Goal: Check status: Check status

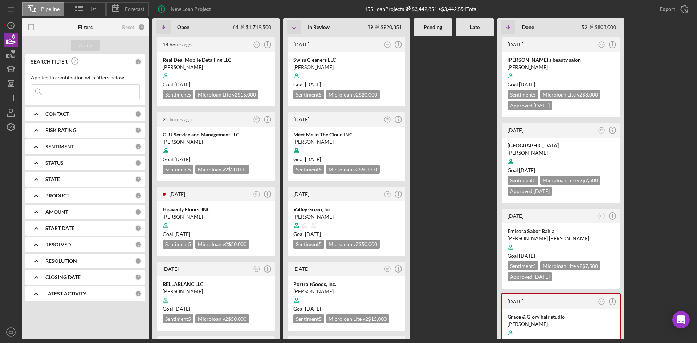
scroll to position [36, 0]
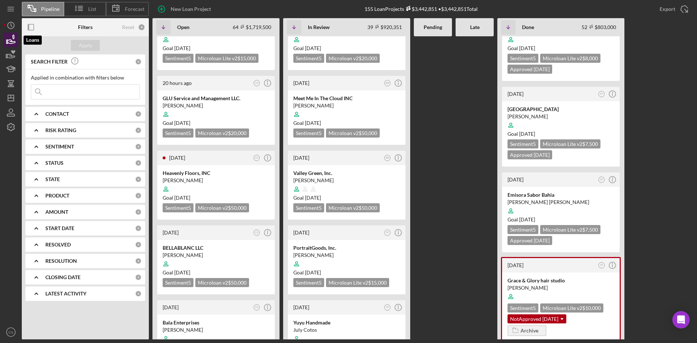
click at [11, 38] on icon "button" at bounding box center [11, 40] width 18 height 18
click at [78, 91] on input at bounding box center [85, 92] width 108 height 15
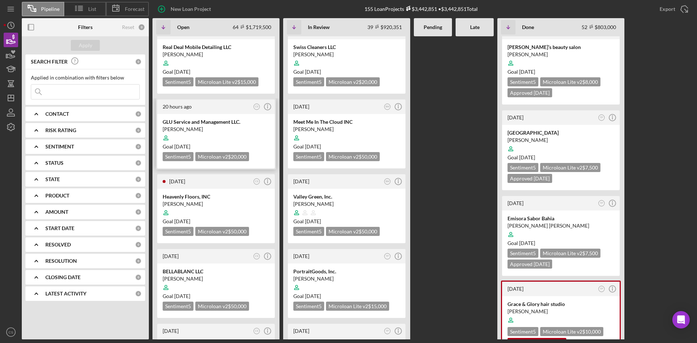
scroll to position [0, 0]
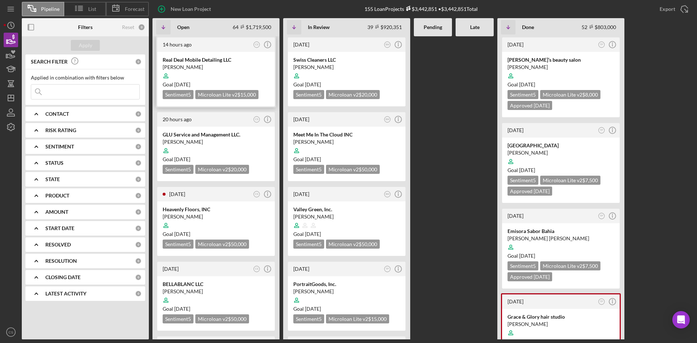
click at [219, 66] on div "[PERSON_NAME]" at bounding box center [216, 67] width 107 height 7
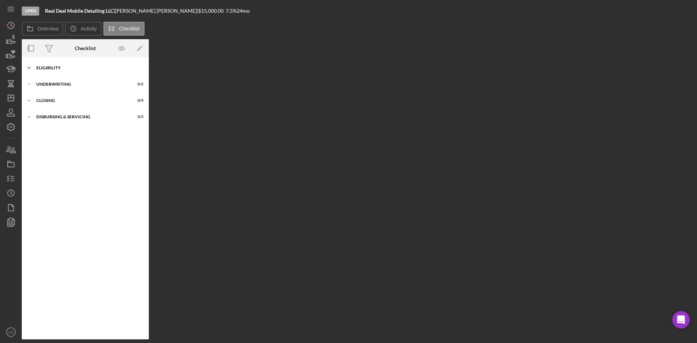
click at [64, 65] on div "Icon/Expander Eligibility 0 / 6" at bounding box center [85, 68] width 127 height 15
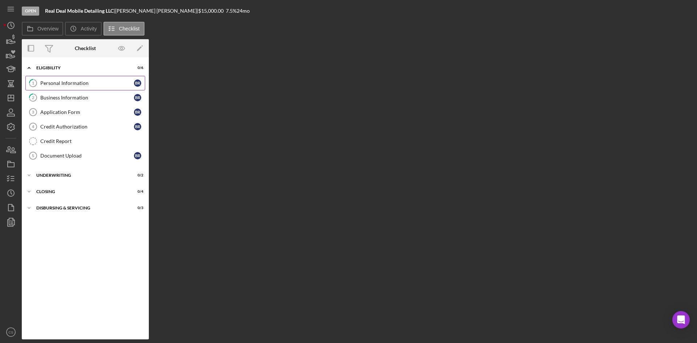
click at [62, 81] on div "Personal Information" at bounding box center [87, 83] width 94 height 6
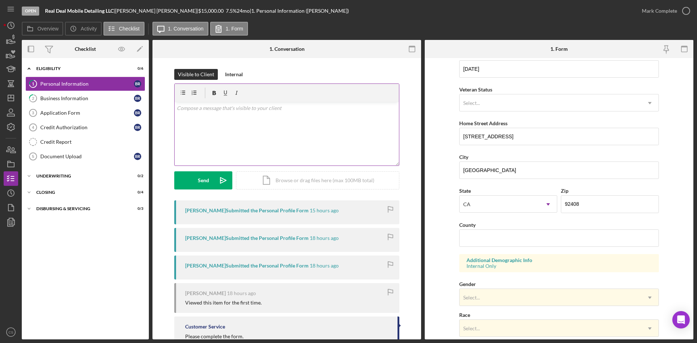
scroll to position [36, 0]
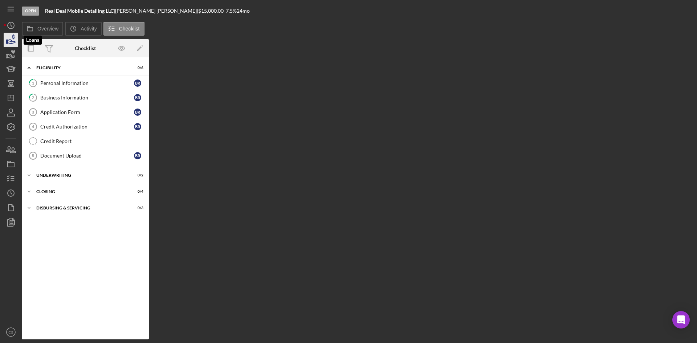
click at [10, 40] on icon "button" at bounding box center [12, 42] width 8 height 4
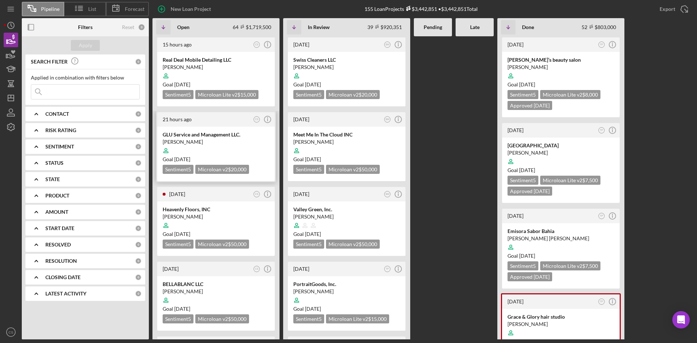
click at [211, 142] on div "[PERSON_NAME]" at bounding box center [216, 141] width 107 height 7
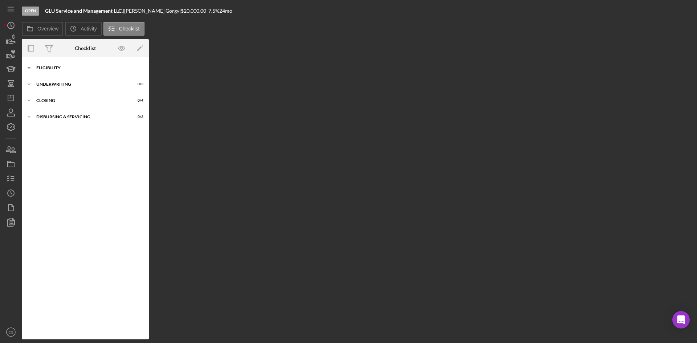
click at [54, 69] on div "Eligibility" at bounding box center [87, 68] width 103 height 4
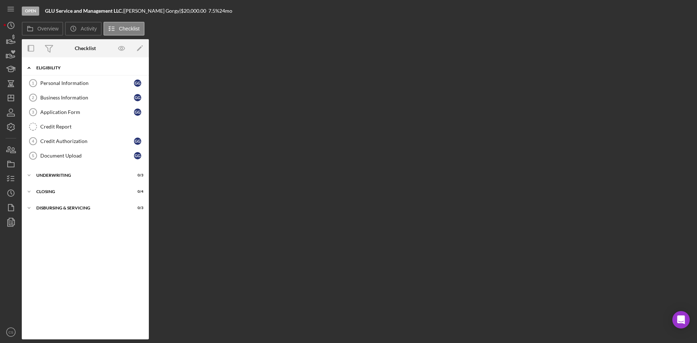
drag, startPoint x: 62, startPoint y: 74, endPoint x: 66, endPoint y: 74, distance: 3.7
click at [63, 74] on div "Icon/Expander Eligibility 0 / 6" at bounding box center [85, 68] width 127 height 15
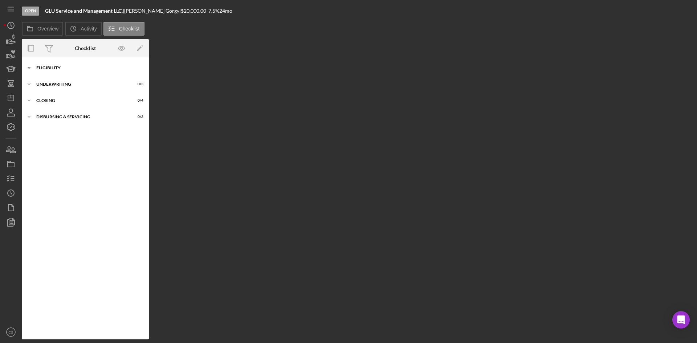
click at [50, 74] on div "Icon/Expander Eligibility 0 / 6" at bounding box center [85, 68] width 127 height 15
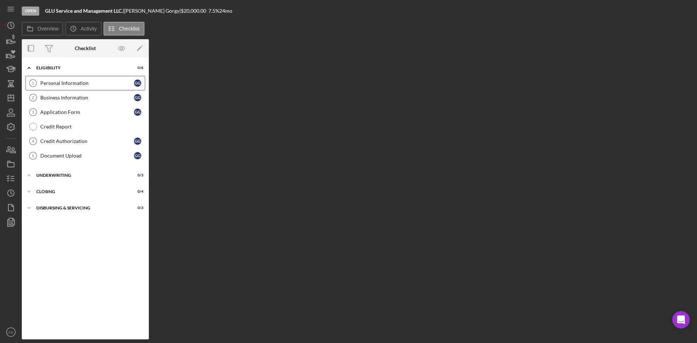
click at [54, 88] on link "Personal Information 1 Personal Information G G" at bounding box center [85, 83] width 120 height 15
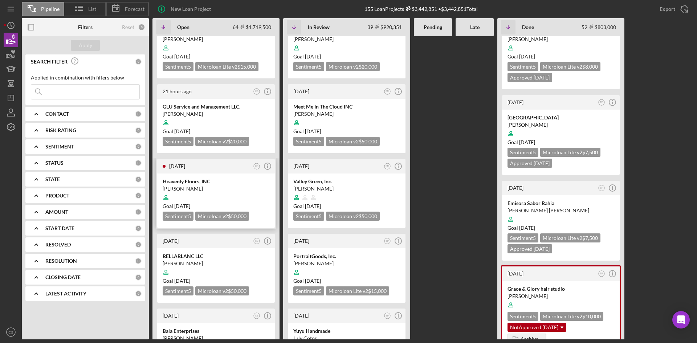
scroll to position [36, 0]
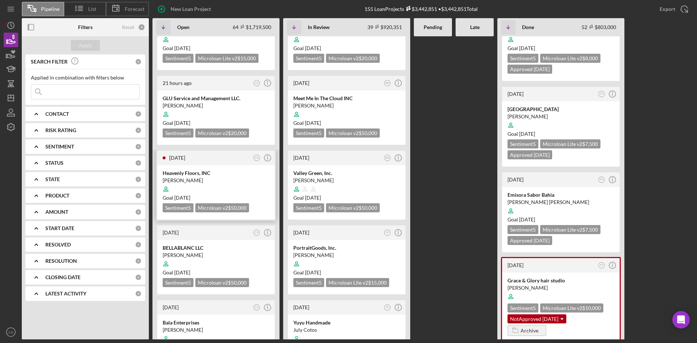
click at [213, 176] on div "Heavenly Floors, INC" at bounding box center [216, 173] width 107 height 7
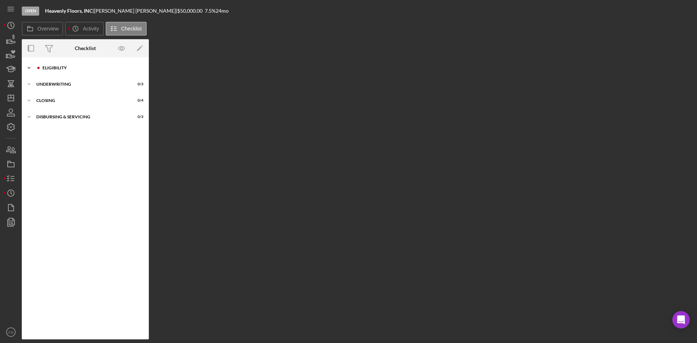
click at [80, 66] on div "Eligibility" at bounding box center [90, 68] width 97 height 4
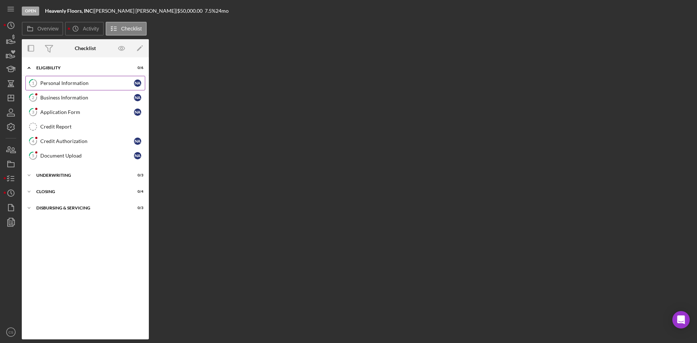
click at [62, 85] on div "Personal Information" at bounding box center [87, 83] width 94 height 6
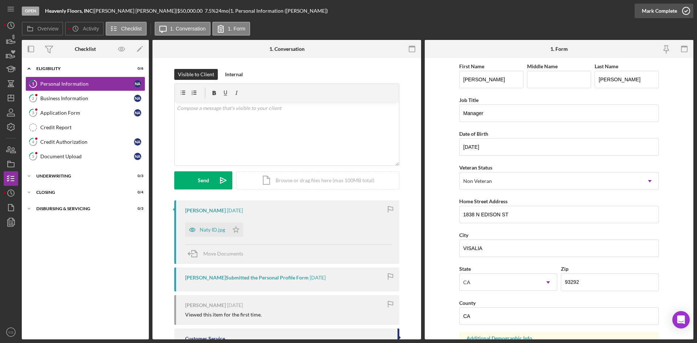
click at [683, 11] on icon "button" at bounding box center [686, 11] width 18 height 18
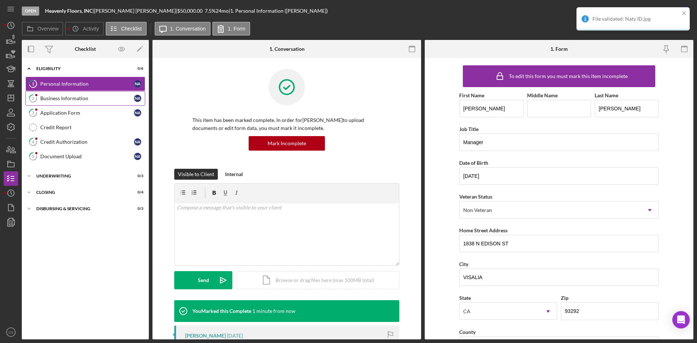
click at [76, 95] on link "2 Business Information N A" at bounding box center [85, 98] width 120 height 15
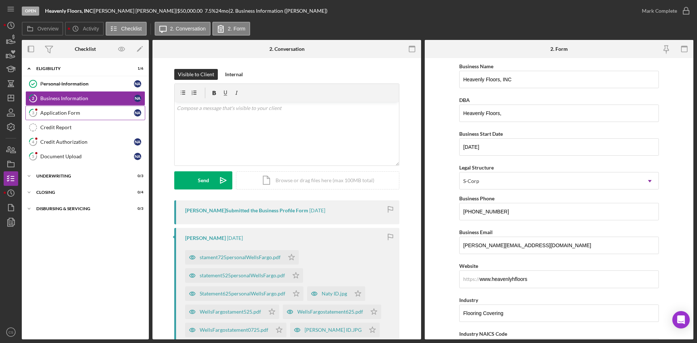
click at [83, 114] on div "Application Form" at bounding box center [87, 113] width 94 height 6
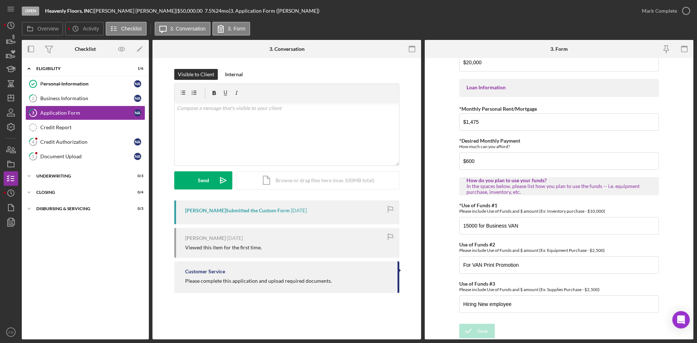
scroll to position [344, 0]
click at [68, 144] on div "Credit Authorization" at bounding box center [87, 142] width 94 height 6
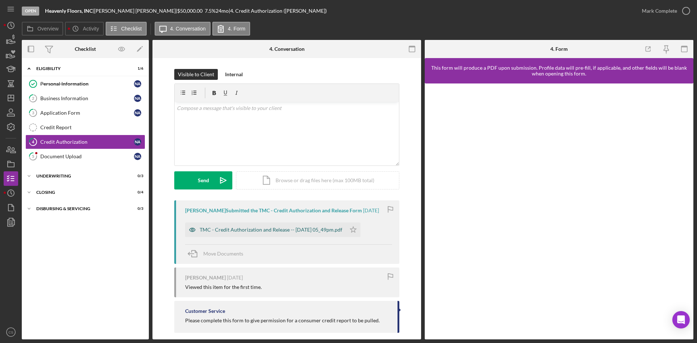
click at [239, 231] on div "TMC - Credit Authorization and Release -- [DATE] 05_49pm.pdf" at bounding box center [271, 230] width 143 height 6
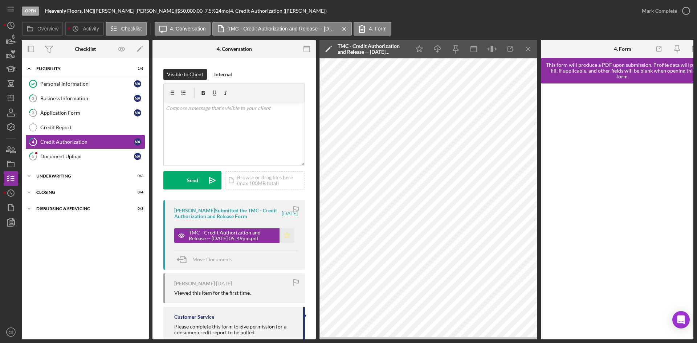
click at [283, 233] on icon "Icon/Star" at bounding box center [286, 235] width 15 height 15
click at [82, 158] on div "Document Upload" at bounding box center [87, 157] width 94 height 6
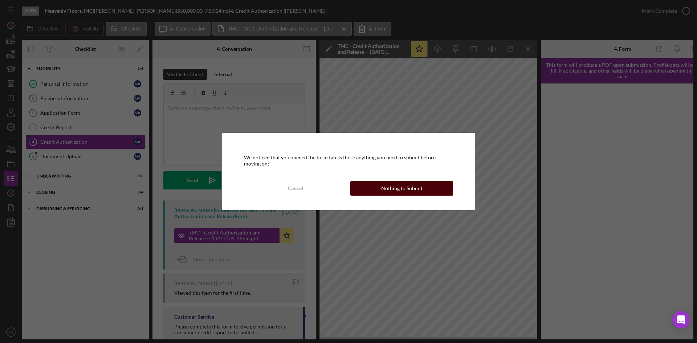
click at [381, 193] on button "Nothing to Submit" at bounding box center [401, 188] width 103 height 15
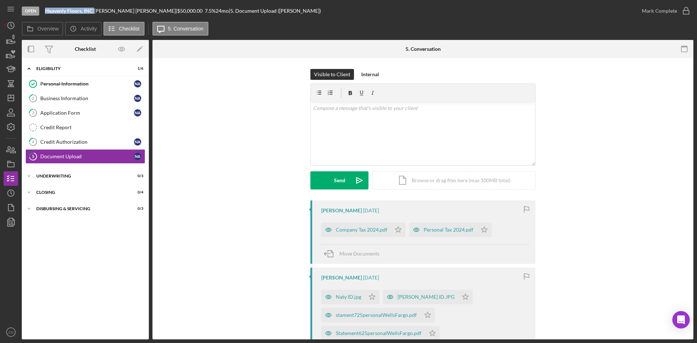
drag, startPoint x: 44, startPoint y: 8, endPoint x: 94, endPoint y: 12, distance: 49.5
click at [94, 12] on div "Open Heavenly Floors, INC | [PERSON_NAME] | $50,000.00 7.5 % 24 mo | 5. Documen…" at bounding box center [328, 11] width 613 height 22
copy div "Heavenly Floors, INC"
drag, startPoint x: 98, startPoint y: 9, endPoint x: 143, endPoint y: 17, distance: 45.0
click at [143, 17] on div "Open Heavenly Floors, INC | [PERSON_NAME] | $50,000.00 7.5 % 24 mo | 5. Documen…" at bounding box center [328, 11] width 613 height 22
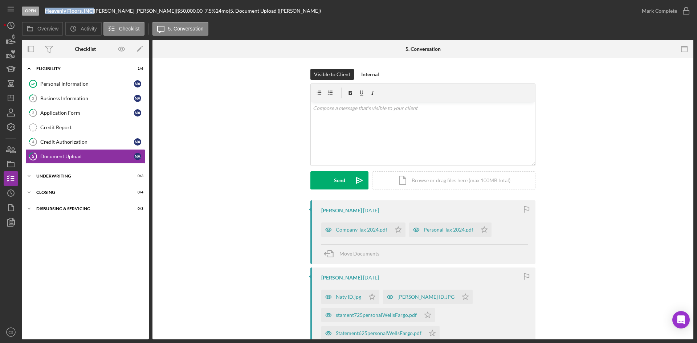
copy div "[PERSON_NAME]"
drag, startPoint x: 80, startPoint y: 109, endPoint x: 121, endPoint y: 107, distance: 41.5
click at [80, 109] on link "3 Application Form N A" at bounding box center [85, 113] width 120 height 15
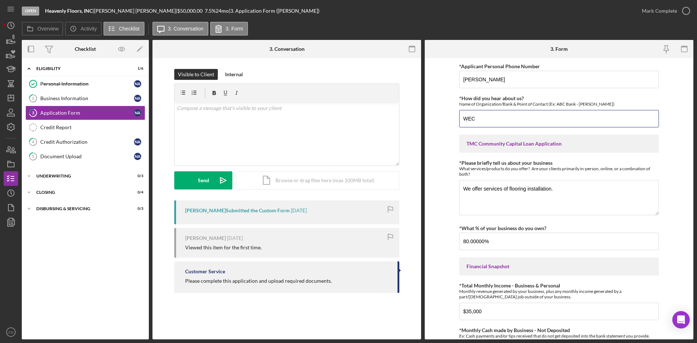
drag, startPoint x: 505, startPoint y: 117, endPoint x: 441, endPoint y: 118, distance: 64.2
click at [441, 118] on form "*Applicant Personal Phone Number [PERSON_NAME] *How did you hear about us? Name…" at bounding box center [559, 198] width 269 height 281
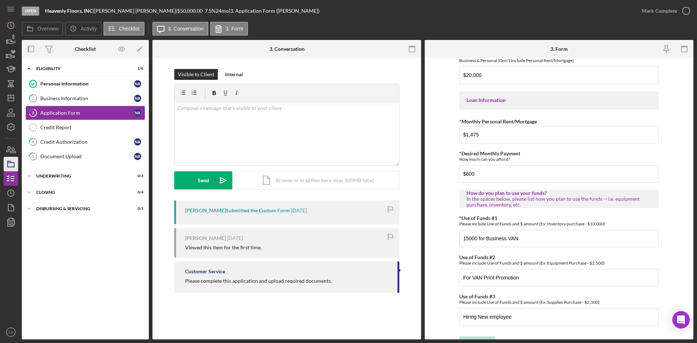
scroll to position [327, 0]
click at [8, 24] on circle "button" at bounding box center [11, 25] width 7 height 7
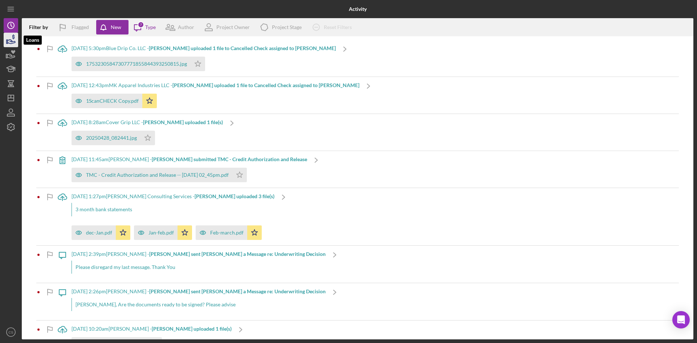
click at [14, 42] on icon "button" at bounding box center [11, 40] width 18 height 18
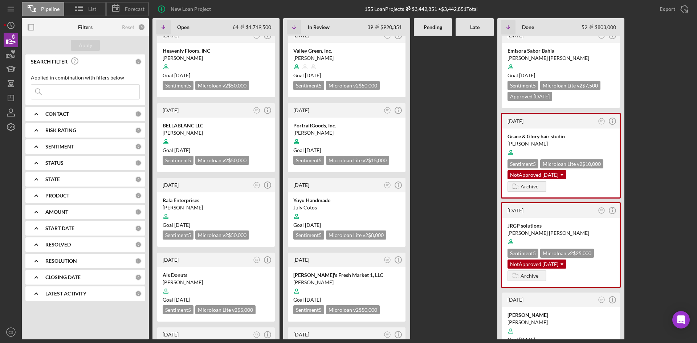
scroll to position [290, 0]
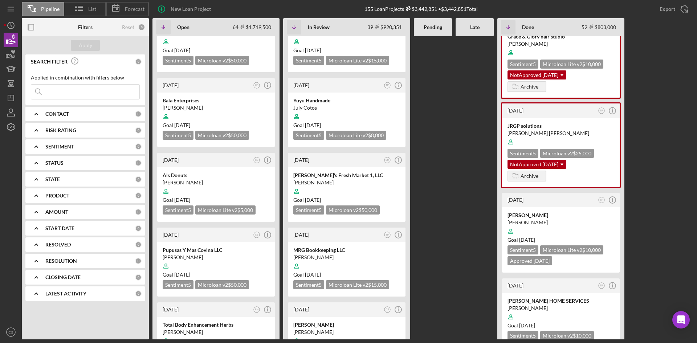
click at [76, 89] on input at bounding box center [85, 92] width 108 height 15
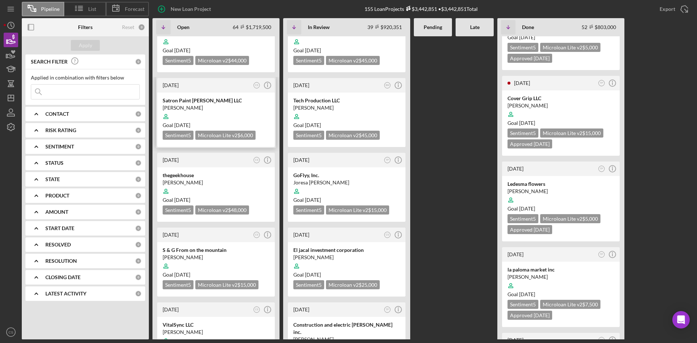
scroll to position [690, 0]
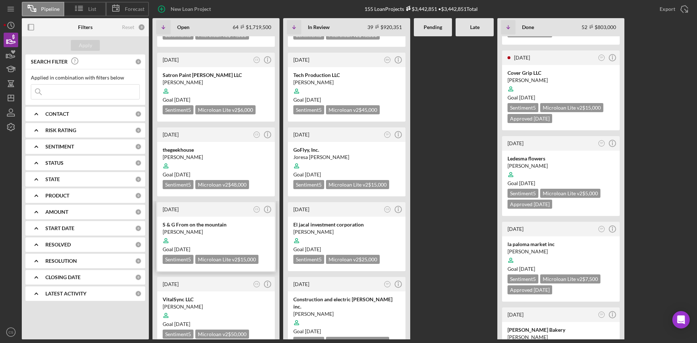
click at [203, 228] on div "[PERSON_NAME]" at bounding box center [216, 231] width 107 height 7
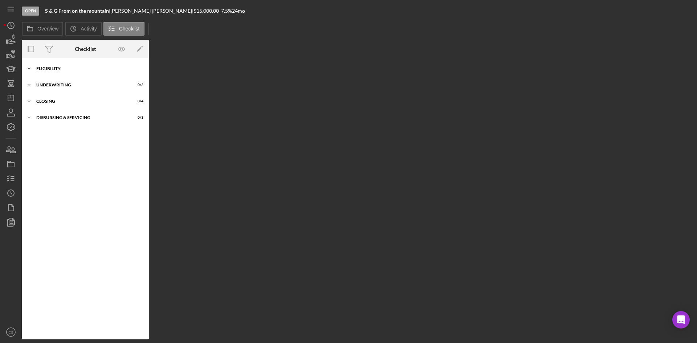
drag, startPoint x: 44, startPoint y: 74, endPoint x: 72, endPoint y: 75, distance: 27.3
click at [44, 74] on div "Icon/Expander Eligibility 4 / 6" at bounding box center [85, 68] width 127 height 15
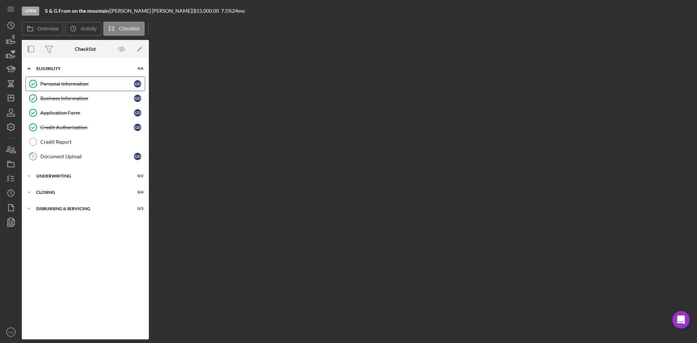
click at [67, 86] on div "Personal Information" at bounding box center [87, 84] width 94 height 6
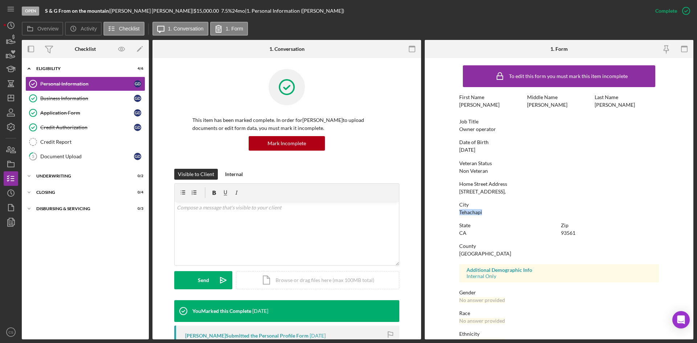
drag, startPoint x: 490, startPoint y: 213, endPoint x: 434, endPoint y: 212, distance: 55.9
click at [434, 212] on form "To edit this form you must mark this item incomplete First Name [PERSON_NAME] M…" at bounding box center [559, 198] width 269 height 281
copy div "Tehachapi"
click at [12, 41] on icon "button" at bounding box center [11, 40] width 18 height 18
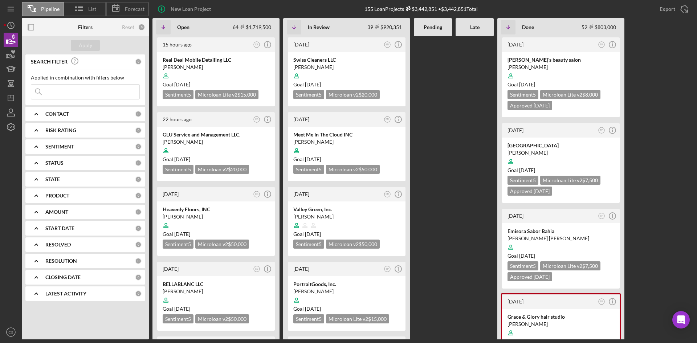
click at [86, 90] on input at bounding box center [85, 92] width 108 height 15
type input "c"
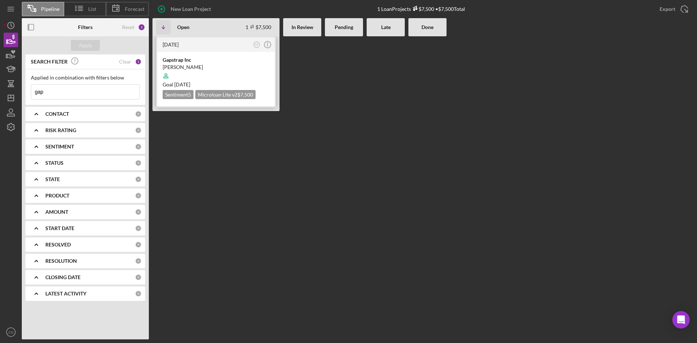
type input "gap"
click at [208, 72] on div at bounding box center [216, 76] width 107 height 14
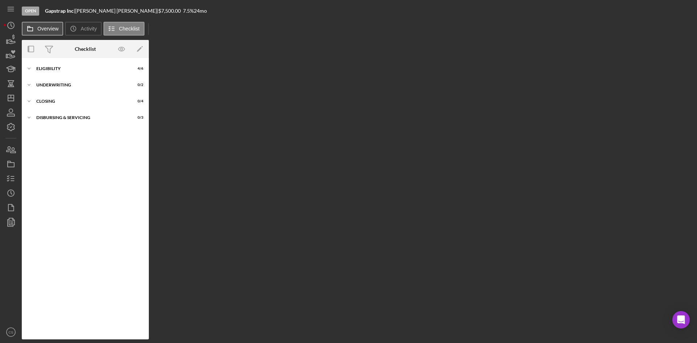
click at [50, 25] on button "Overview" at bounding box center [42, 29] width 41 height 14
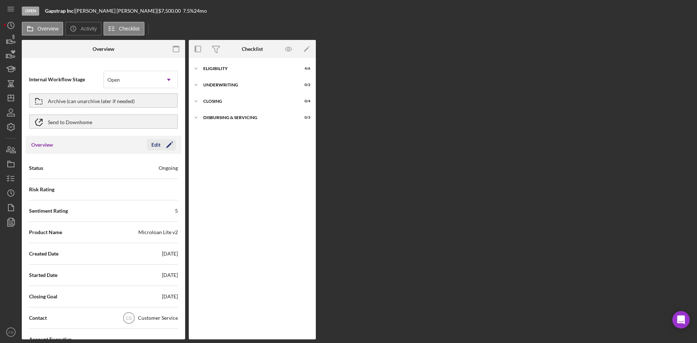
click at [161, 141] on icon "Icon/Edit" at bounding box center [169, 145] width 18 height 18
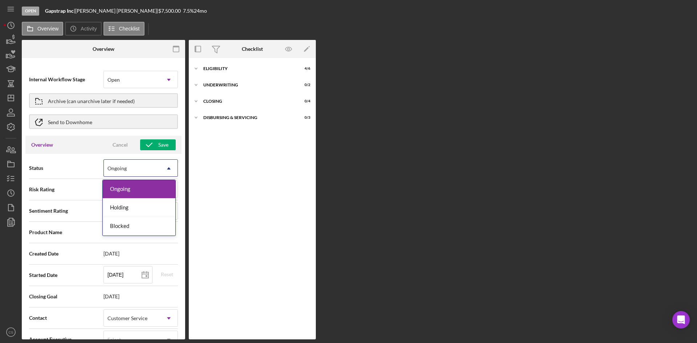
click at [160, 164] on icon "Icon/Dropdown Arrow" at bounding box center [168, 168] width 17 height 17
click at [84, 159] on div "Status Ongoing Icon/Dropdown Arrow" at bounding box center [103, 168] width 149 height 18
click at [124, 176] on div "Ongoing" at bounding box center [132, 168] width 56 height 17
click at [86, 168] on span "Status" at bounding box center [66, 167] width 74 height 7
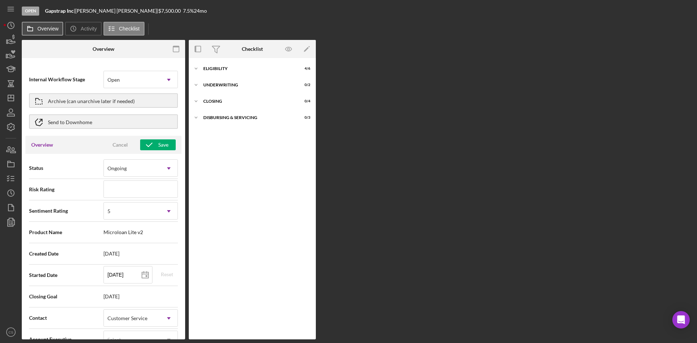
click at [51, 31] on label "Overview" at bounding box center [47, 29] width 21 height 6
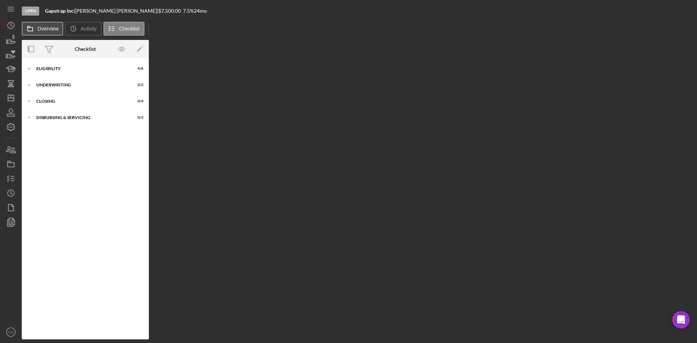
click at [50, 31] on label "Overview" at bounding box center [47, 29] width 21 height 6
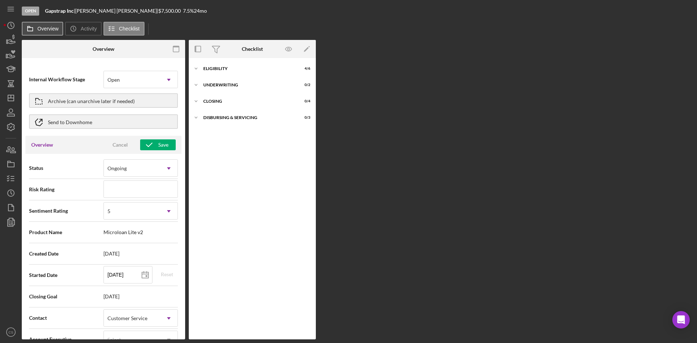
click at [46, 34] on button "Overview" at bounding box center [42, 29] width 41 height 14
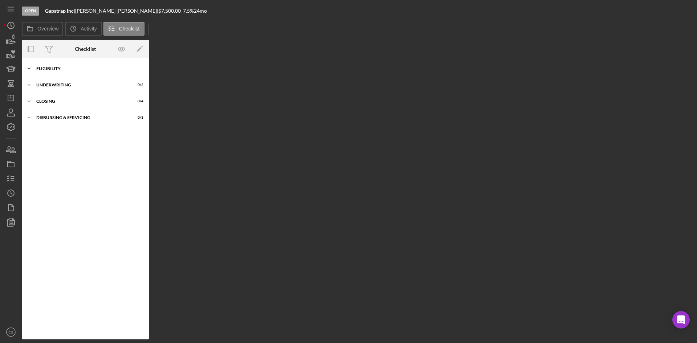
click at [56, 68] on div "Eligibility" at bounding box center [87, 68] width 103 height 4
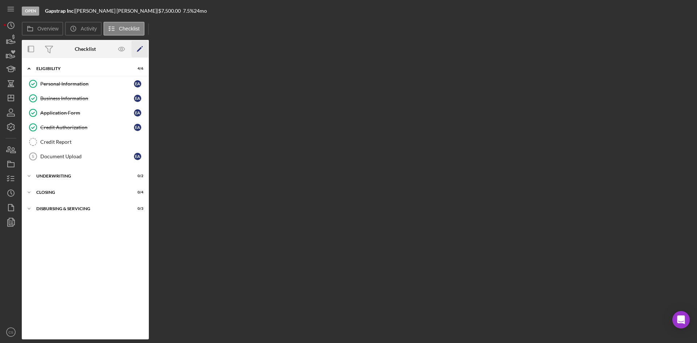
click at [140, 50] on icon "Icon/Edit" at bounding box center [140, 49] width 16 height 16
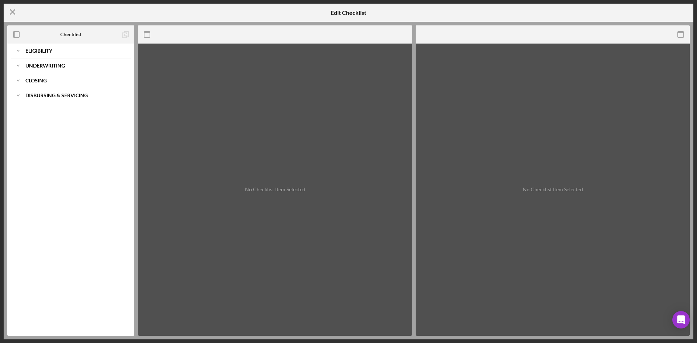
click at [14, 15] on icon "Icon/Menu Close" at bounding box center [13, 12] width 18 height 18
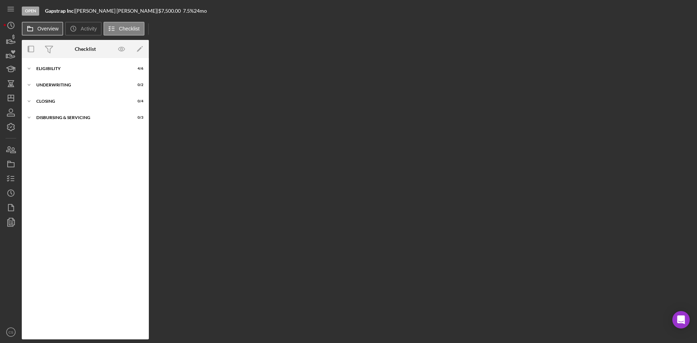
click at [55, 24] on button "Overview" at bounding box center [42, 29] width 41 height 14
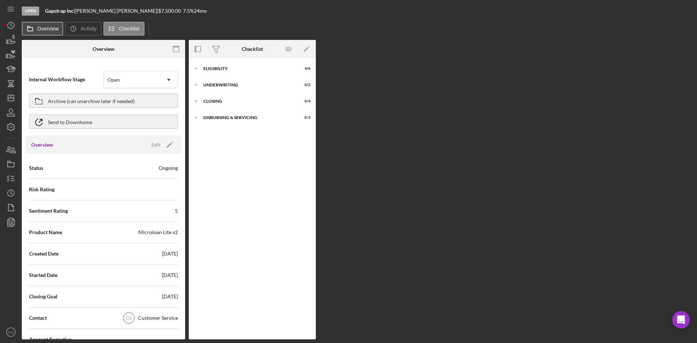
click at [55, 24] on button "Overview" at bounding box center [42, 29] width 41 height 14
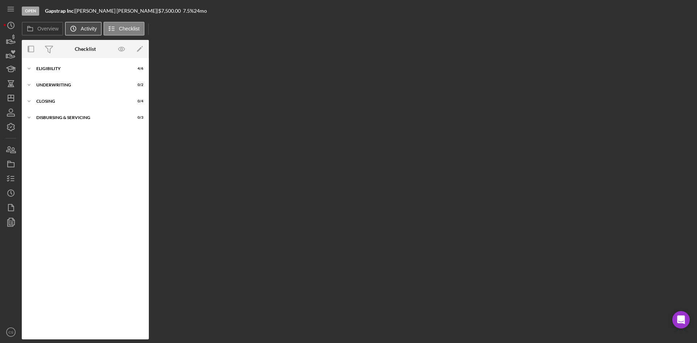
click at [92, 28] on label "Activity" at bounding box center [89, 29] width 16 height 6
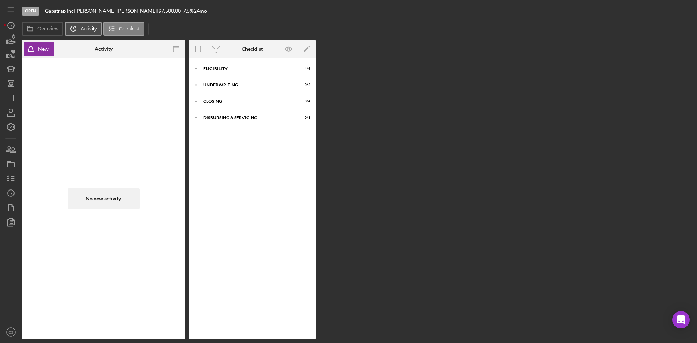
click at [92, 28] on label "Activity" at bounding box center [89, 29] width 16 height 6
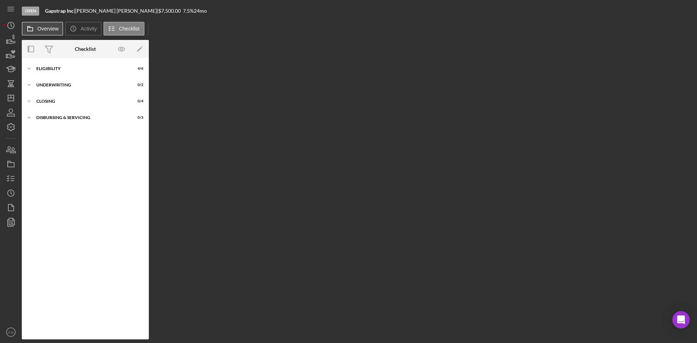
click at [52, 31] on label "Overview" at bounding box center [47, 29] width 21 height 6
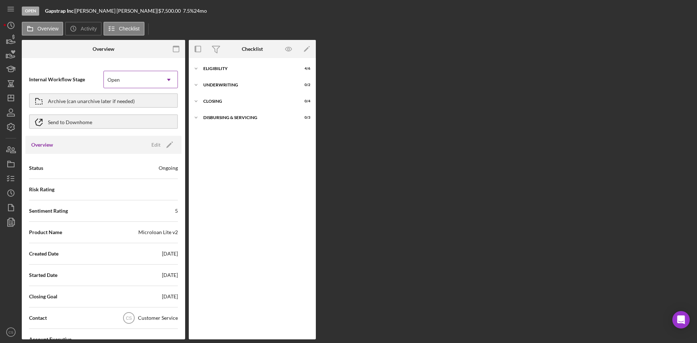
click at [156, 77] on div "Open" at bounding box center [132, 80] width 56 height 17
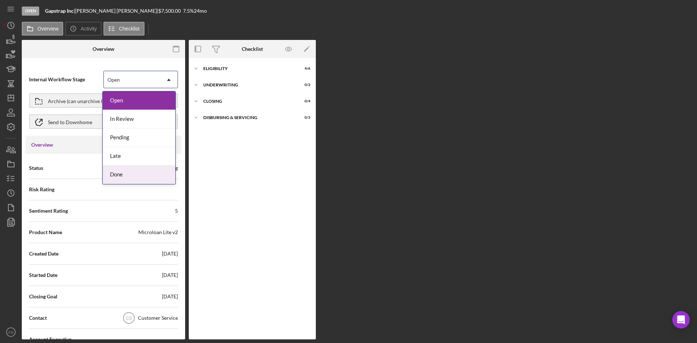
click at [128, 168] on div "Done" at bounding box center [139, 175] width 73 height 19
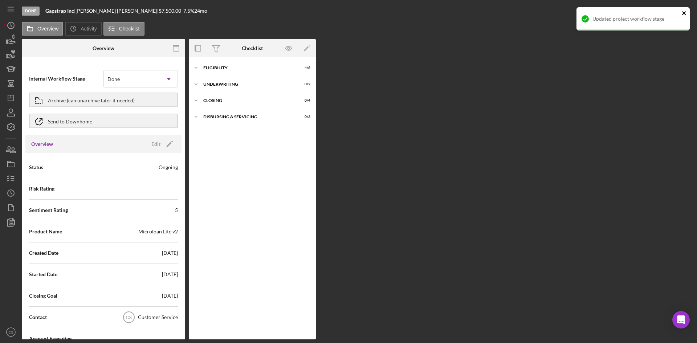
click at [683, 16] on button "close" at bounding box center [684, 13] width 5 height 7
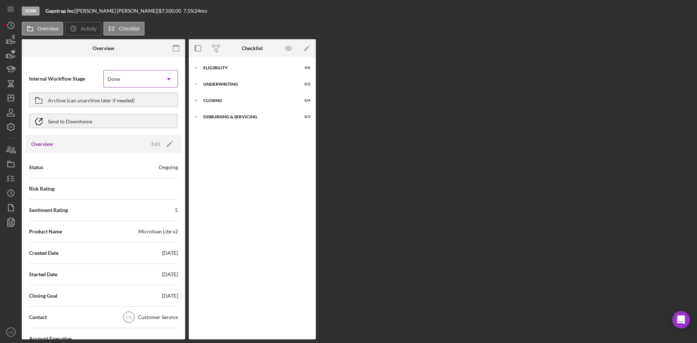
click at [132, 80] on div "Done" at bounding box center [132, 79] width 56 height 17
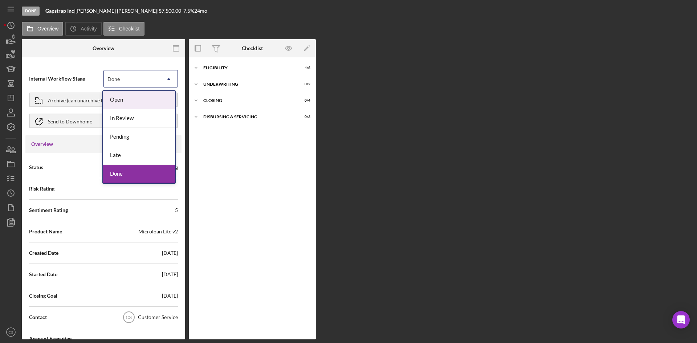
click at [128, 98] on div "Open" at bounding box center [139, 100] width 73 height 19
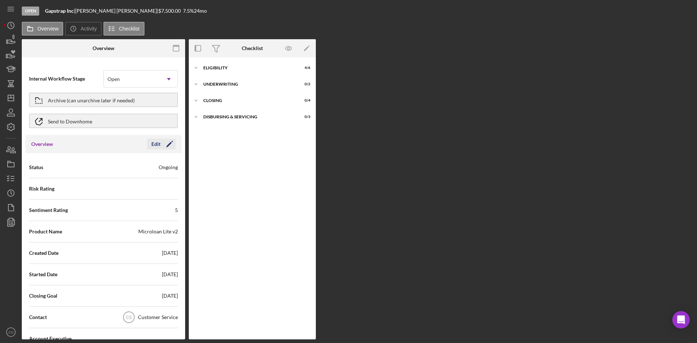
click at [163, 145] on icon "Icon/Edit" at bounding box center [169, 144] width 18 height 18
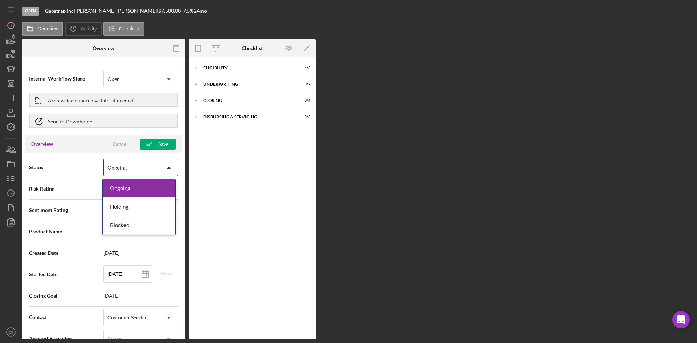
click at [131, 163] on div "Ongoing" at bounding box center [132, 167] width 56 height 17
click at [58, 146] on div "Overview Cancel Save" at bounding box center [103, 144] width 156 height 18
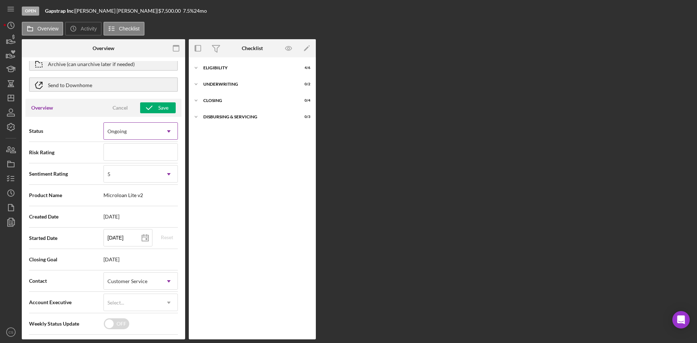
click at [133, 137] on div "Ongoing" at bounding box center [132, 131] width 56 height 17
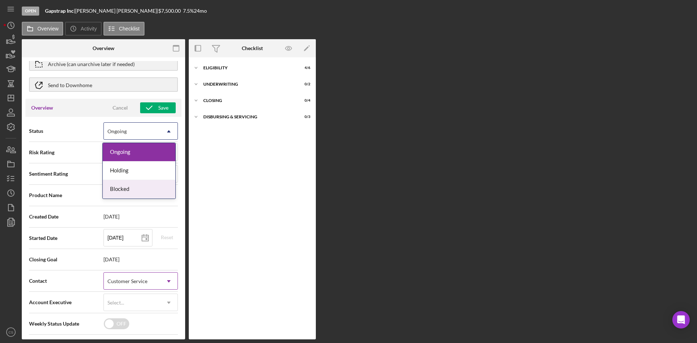
click at [136, 283] on div "Customer Service" at bounding box center [127, 281] width 40 height 6
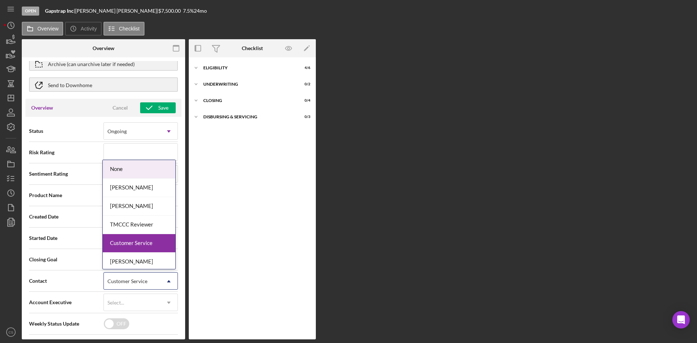
click at [90, 132] on span "Status" at bounding box center [66, 130] width 74 height 7
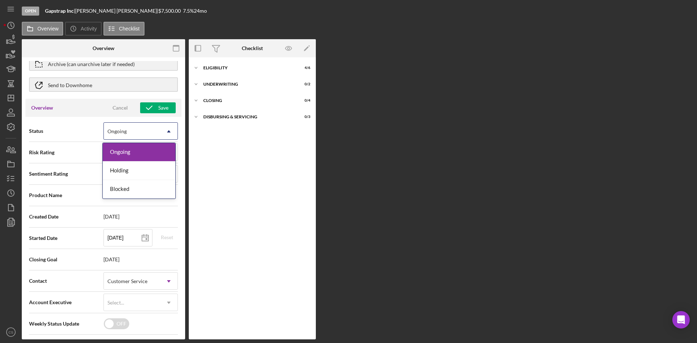
click at [131, 133] on div "Ongoing" at bounding box center [132, 131] width 56 height 17
click at [86, 119] on div "Status 3 results available. Use Up and Down to choose options, press Enter to s…" at bounding box center [103, 238] width 156 height 242
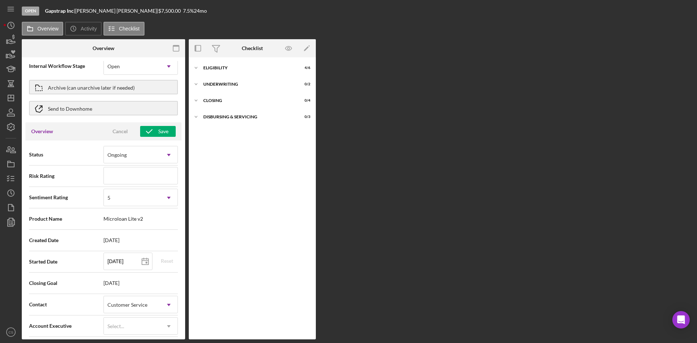
scroll to position [0, 0]
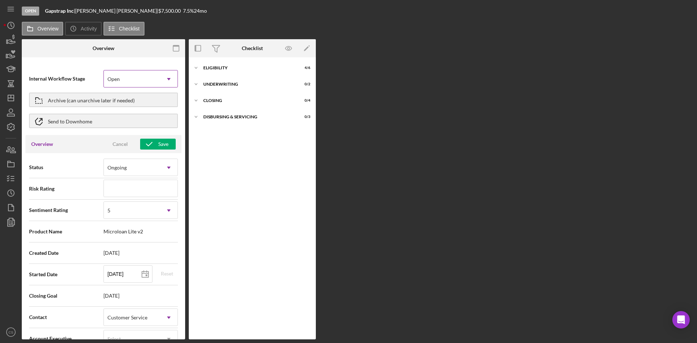
click at [136, 75] on div "Open" at bounding box center [132, 79] width 56 height 17
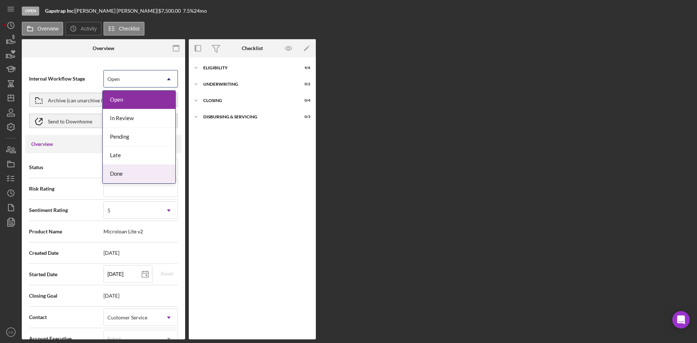
click at [134, 167] on div "Done" at bounding box center [139, 174] width 73 height 19
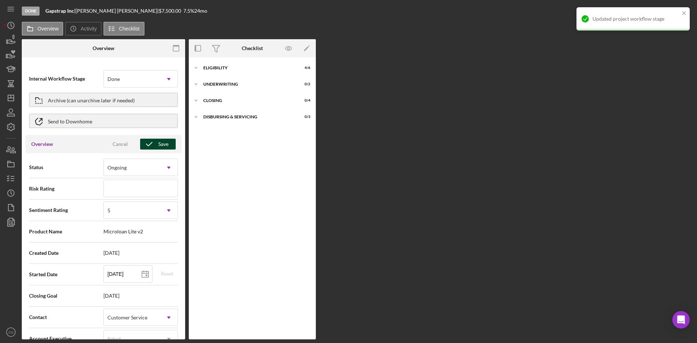
click at [163, 145] on div "Save" at bounding box center [163, 144] width 10 height 11
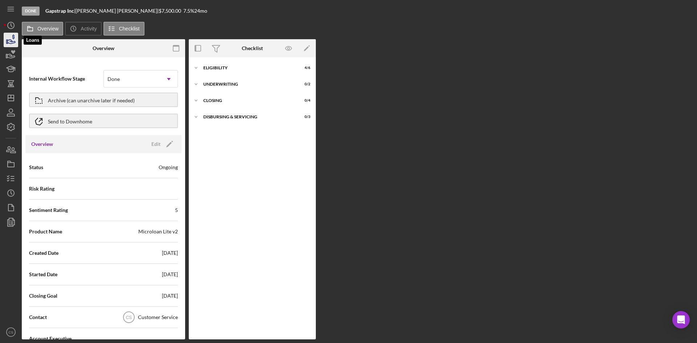
click at [11, 47] on icon "button" at bounding box center [11, 40] width 18 height 18
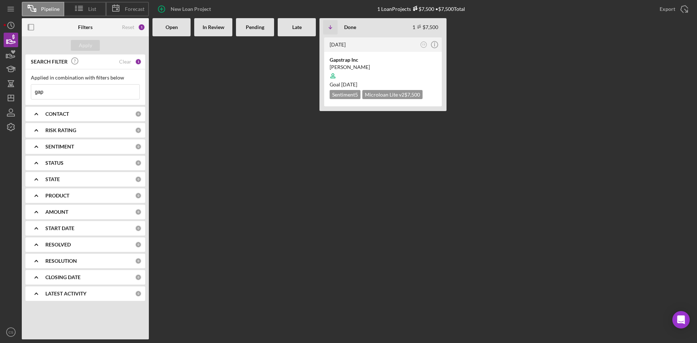
click at [85, 93] on input "gap" at bounding box center [85, 92] width 108 height 15
click at [103, 88] on input at bounding box center [85, 92] width 108 height 15
click at [122, 90] on input at bounding box center [85, 92] width 108 height 15
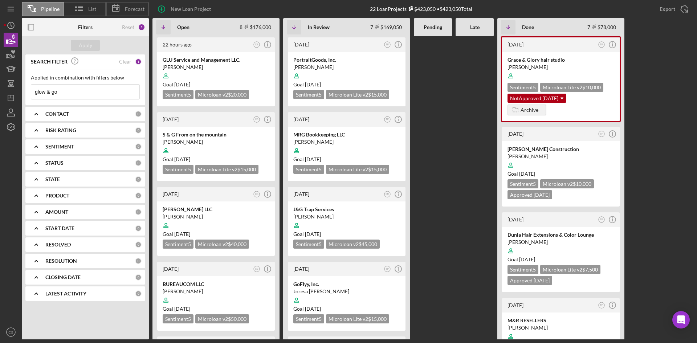
click at [94, 94] on input "glow & go" at bounding box center [85, 92] width 108 height 15
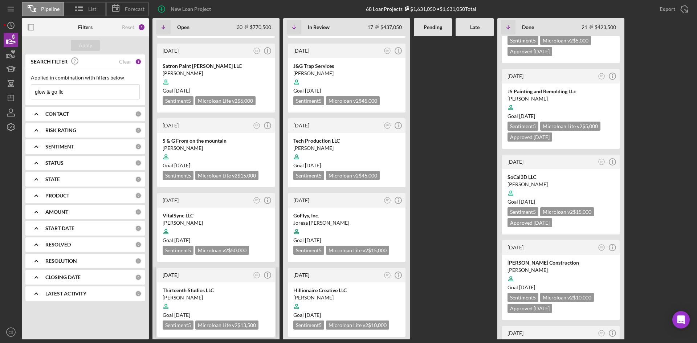
scroll to position [399, 0]
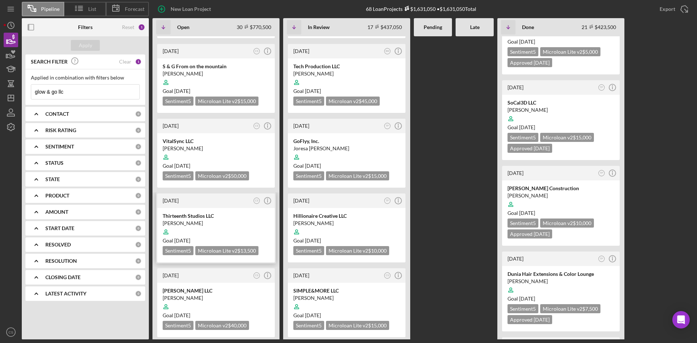
type input "glow & go llc"
click at [192, 220] on div "[PERSON_NAME]" at bounding box center [216, 223] width 107 height 7
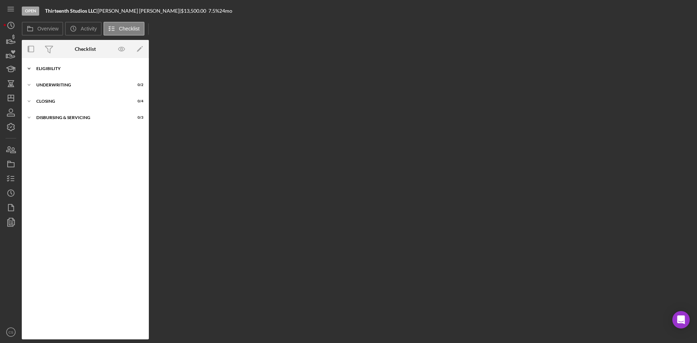
click at [41, 66] on div "Icon/Expander Eligibility 4 / 6" at bounding box center [85, 68] width 127 height 15
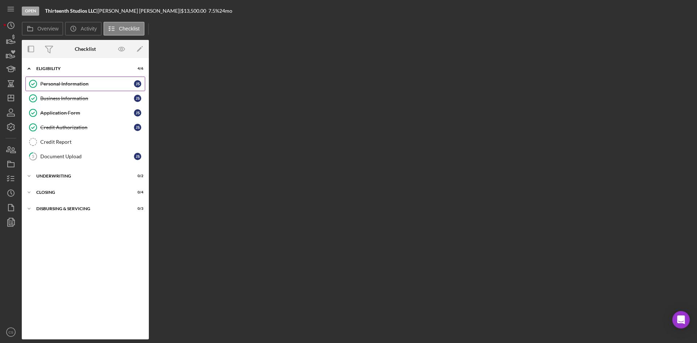
click at [65, 88] on link "Personal Information Personal Information J S" at bounding box center [85, 84] width 120 height 15
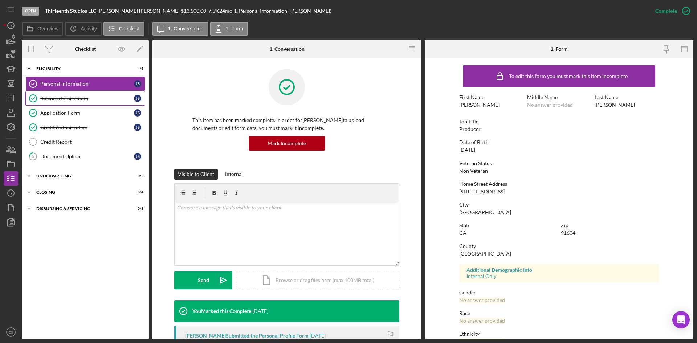
click at [101, 94] on link "Business Information Business Information J S" at bounding box center [85, 98] width 120 height 15
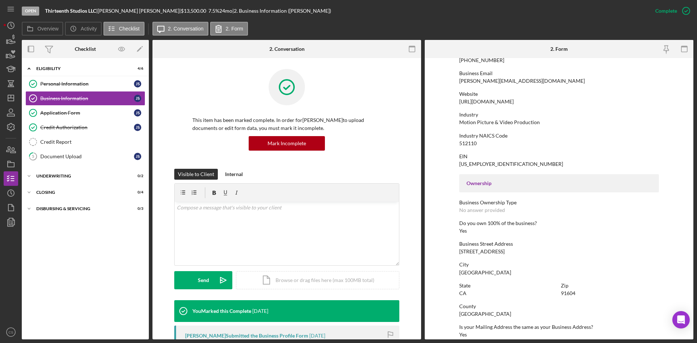
scroll to position [218, 0]
